Goal: Information Seeking & Learning: Learn about a topic

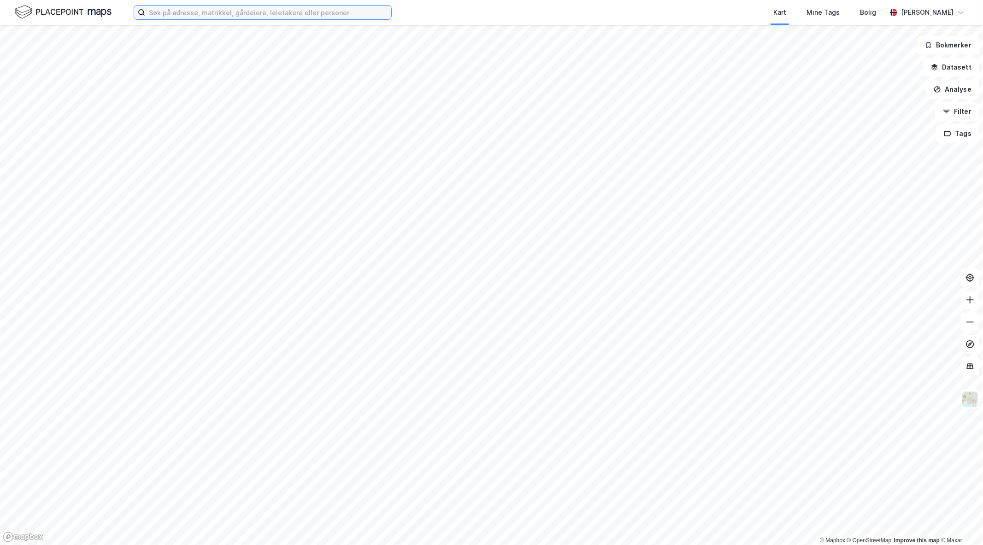
click at [226, 17] on input at bounding box center [268, 13] width 246 height 14
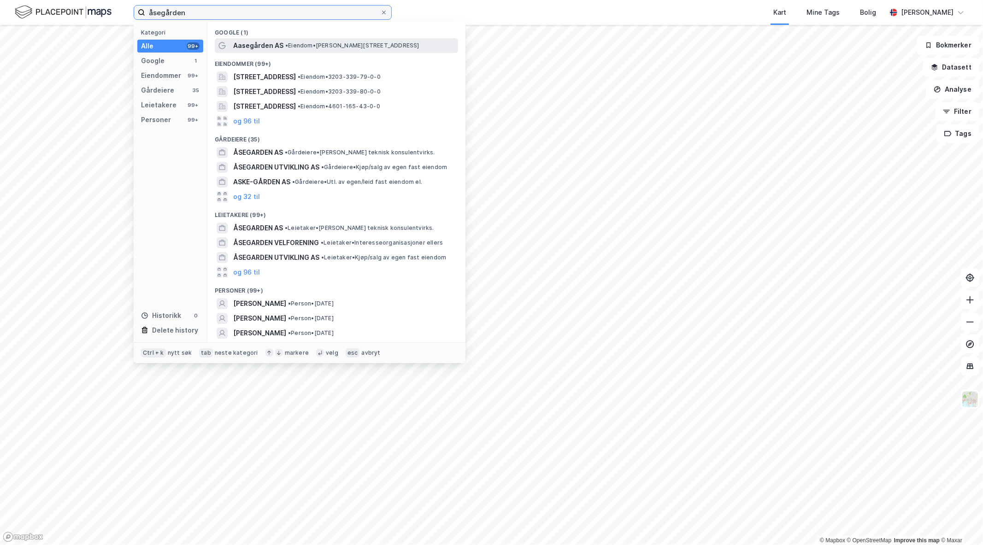
type input "åsegården"
click at [260, 47] on span "Aasegården AS" at bounding box center [258, 45] width 50 height 11
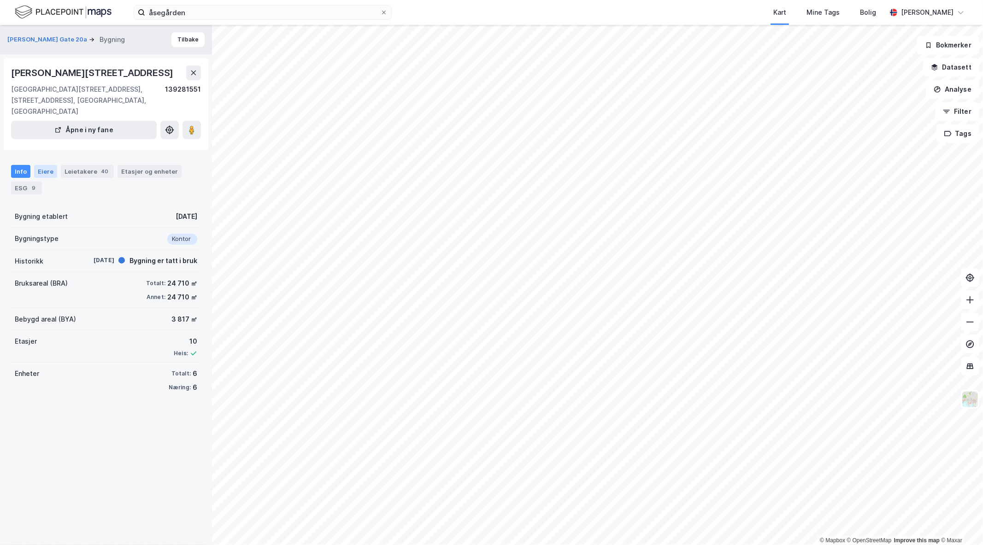
click at [45, 171] on div "Eiere" at bounding box center [45, 171] width 23 height 13
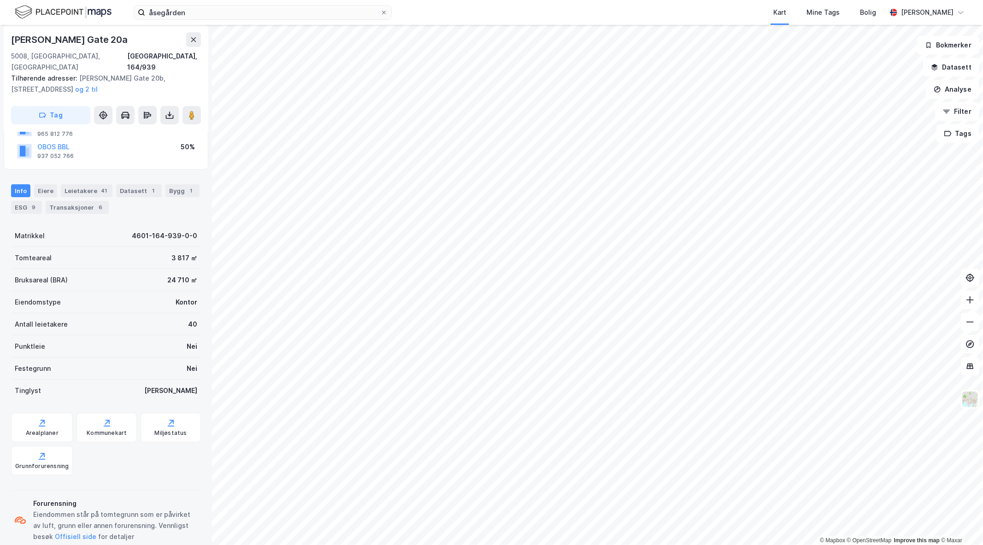
scroll to position [93, 0]
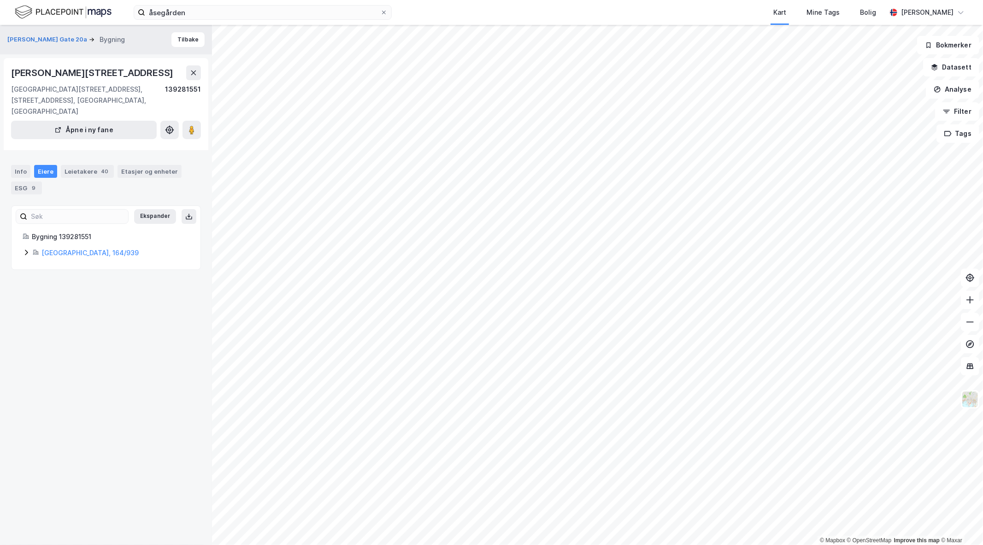
click at [29, 250] on icon at bounding box center [26, 252] width 7 height 7
click at [29, 169] on div "Info" at bounding box center [20, 171] width 19 height 13
